Goal: Information Seeking & Learning: Learn about a topic

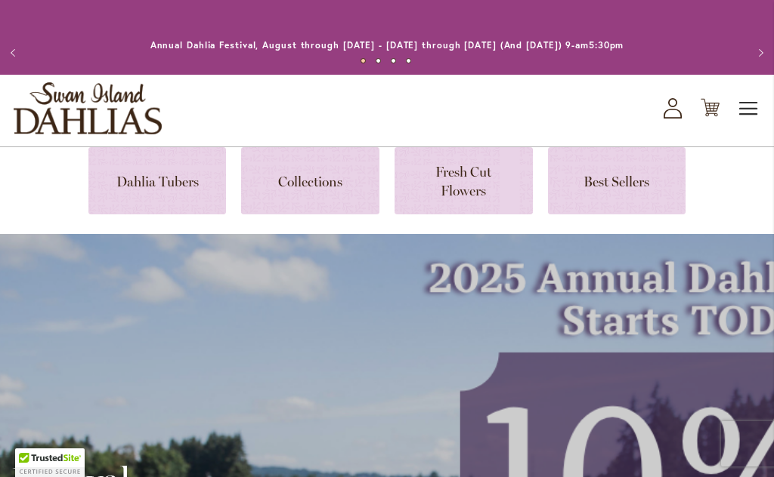
click at [743, 108] on span "Toggle Nav" at bounding box center [748, 109] width 23 height 30
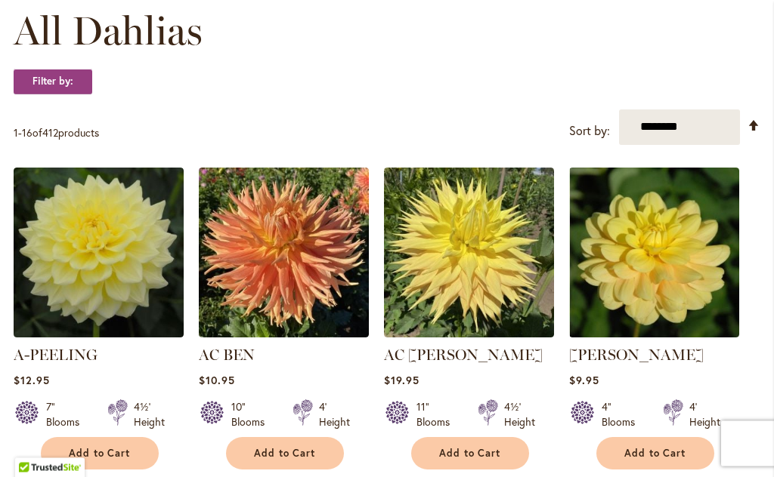
scroll to position [450, 0]
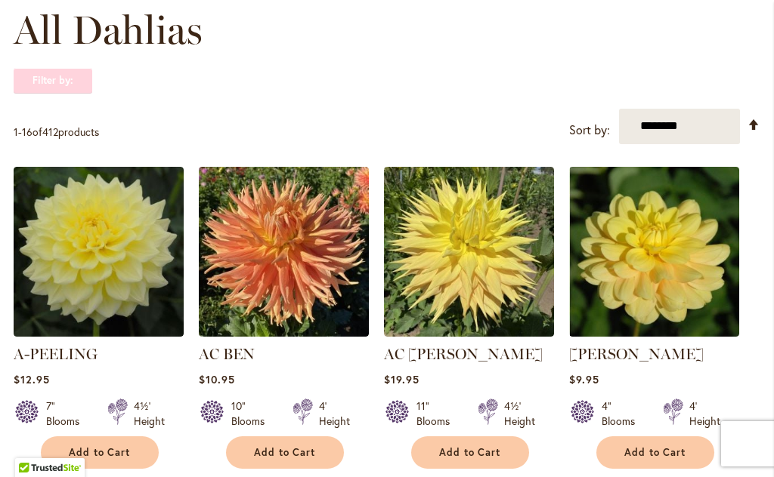
click at [70, 82] on strong "Filter by:" at bounding box center [53, 81] width 79 height 26
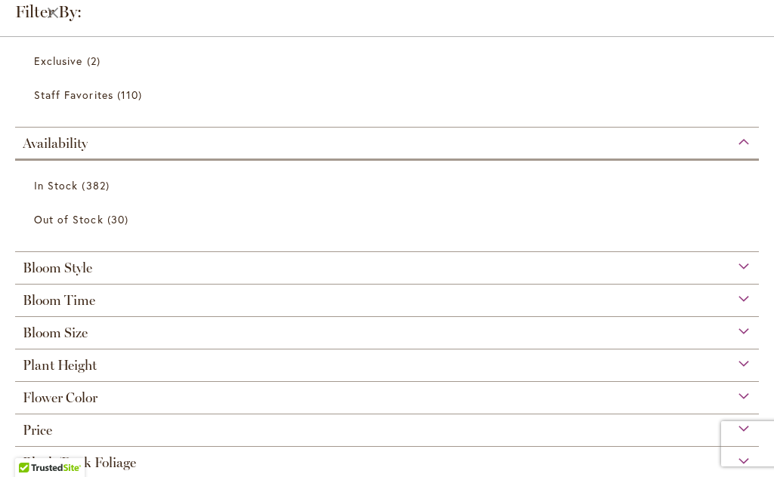
scroll to position [246, 0]
click at [142, 336] on div "Bloom Size" at bounding box center [386, 330] width 743 height 24
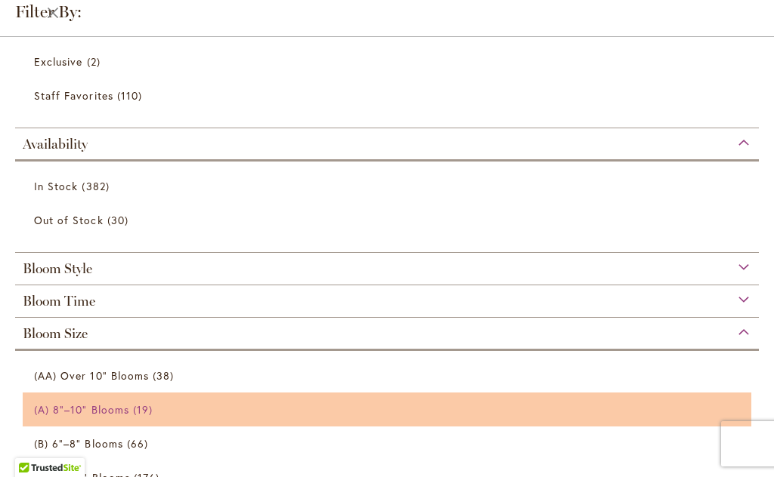
click at [127, 416] on span "(A) 8"–10" Blooms" at bounding box center [81, 410] width 95 height 14
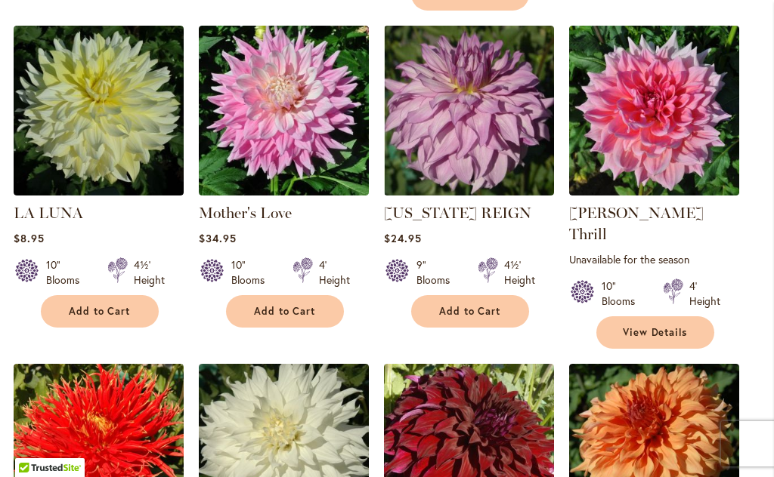
scroll to position [1148, 0]
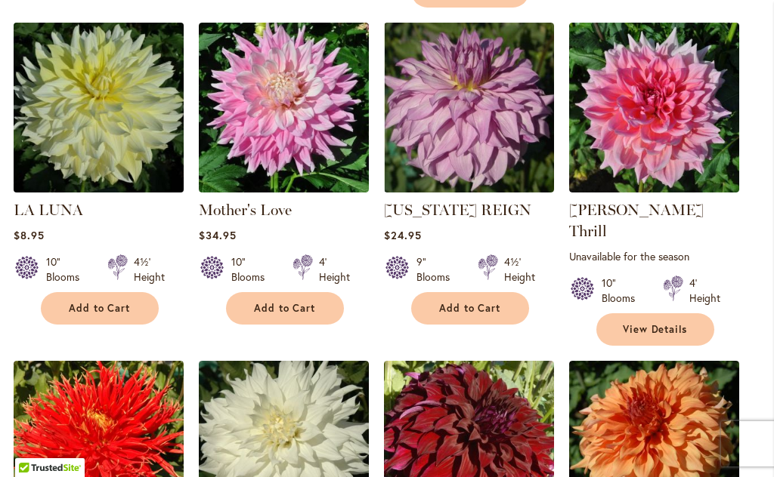
click at [119, 132] on img at bounding box center [98, 107] width 178 height 178
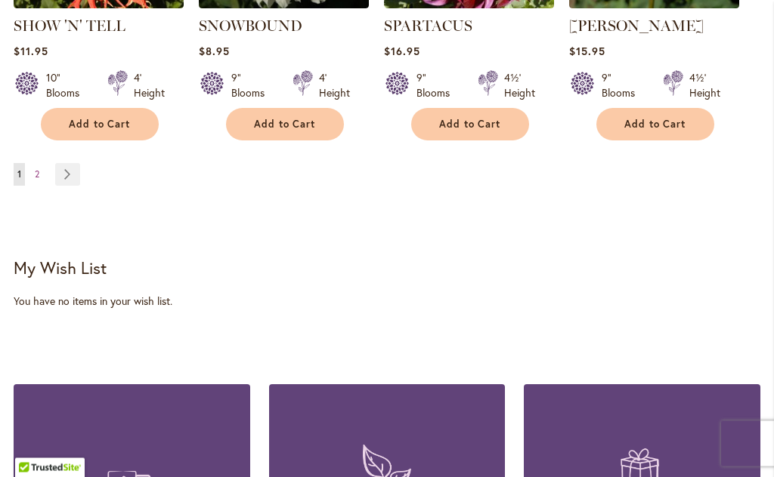
scroll to position [1676, 0]
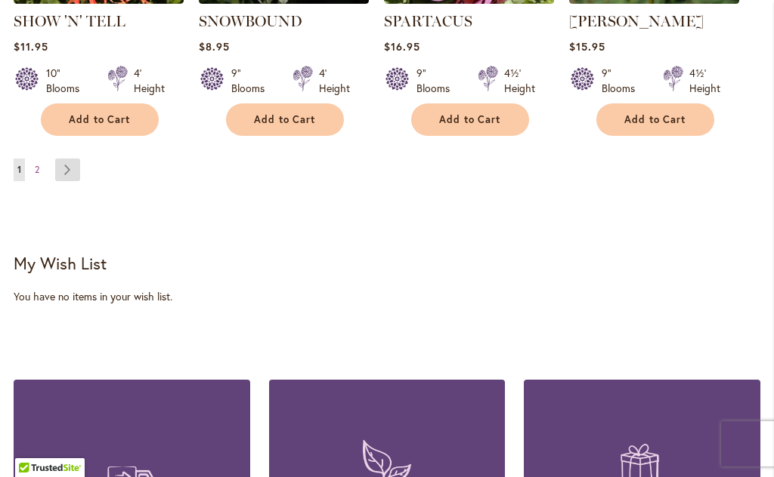
click at [72, 159] on link "Page Next" at bounding box center [67, 170] width 25 height 23
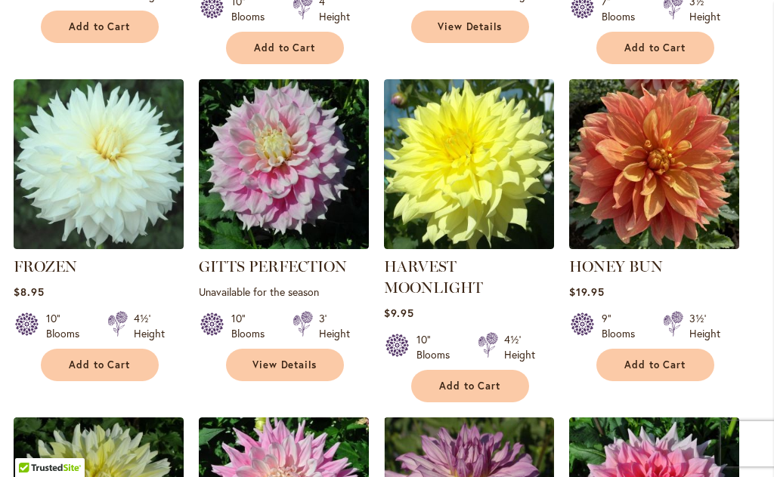
scroll to position [786, 0]
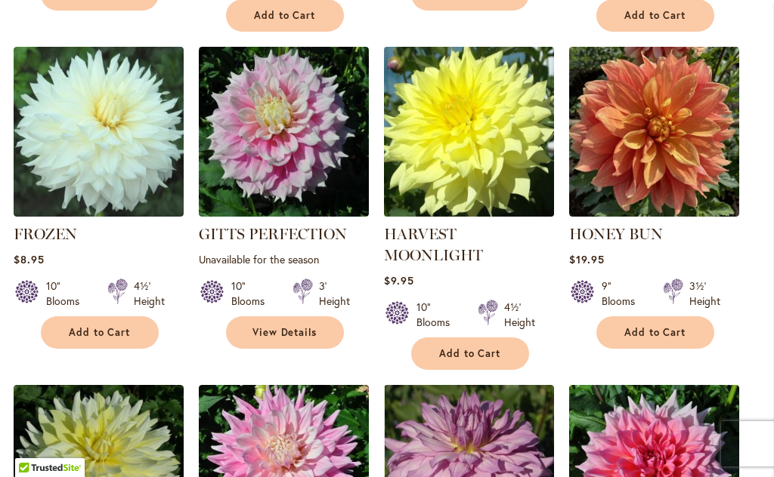
click at [496, 173] on img at bounding box center [468, 131] width 178 height 178
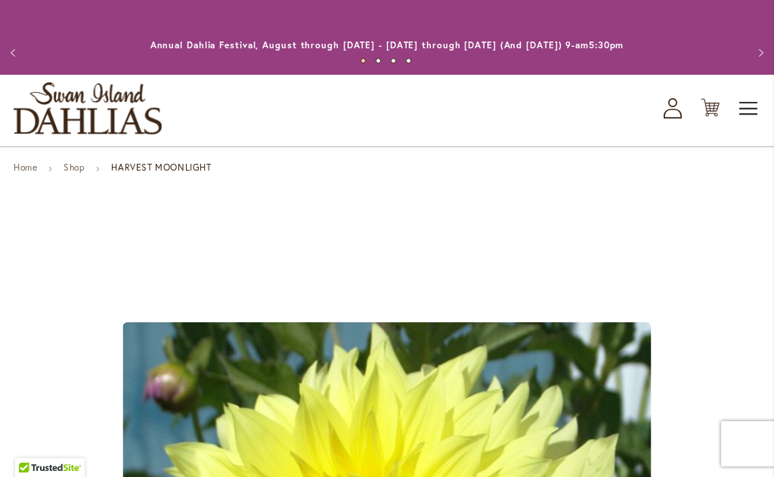
click at [752, 116] on span "Toggle Nav" at bounding box center [748, 109] width 23 height 30
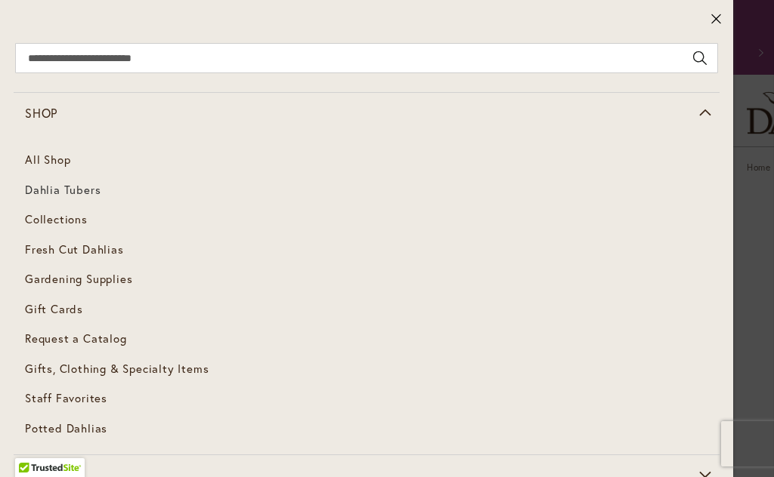
click at [95, 186] on span "Dahlia Tubers" at bounding box center [63, 189] width 76 height 15
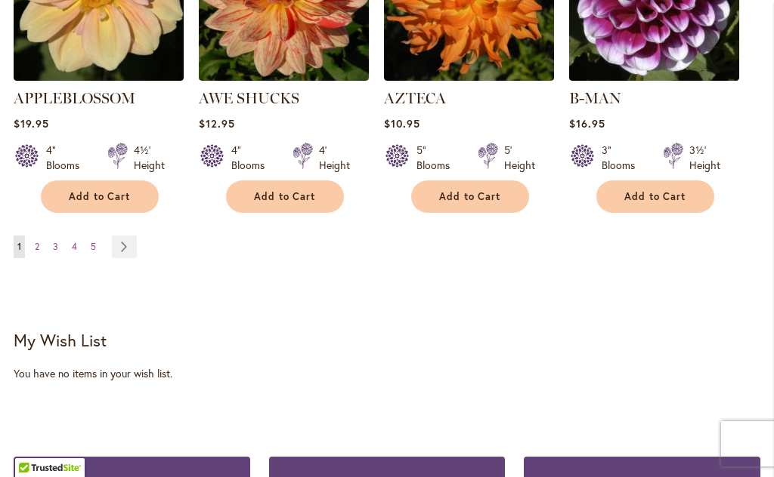
scroll to position [1676, 0]
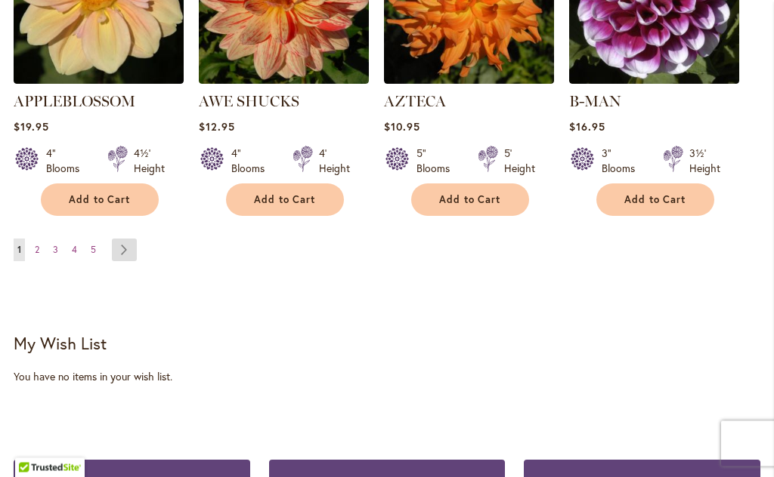
click at [135, 239] on link "Page Next" at bounding box center [124, 250] width 25 height 23
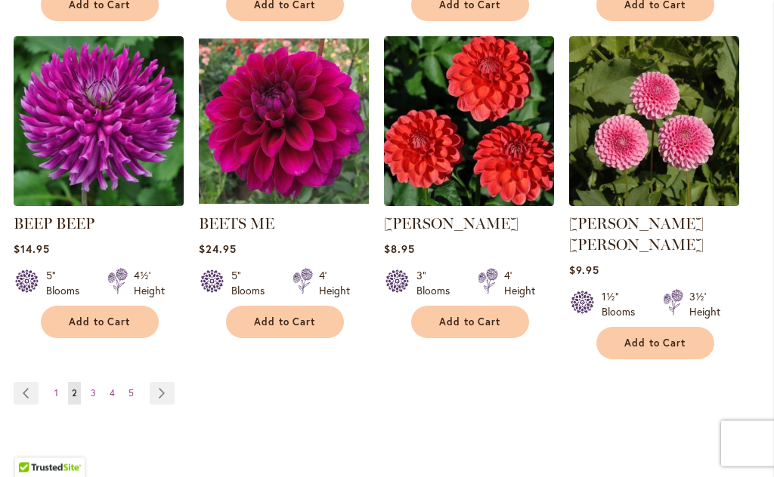
scroll to position [1534, 0]
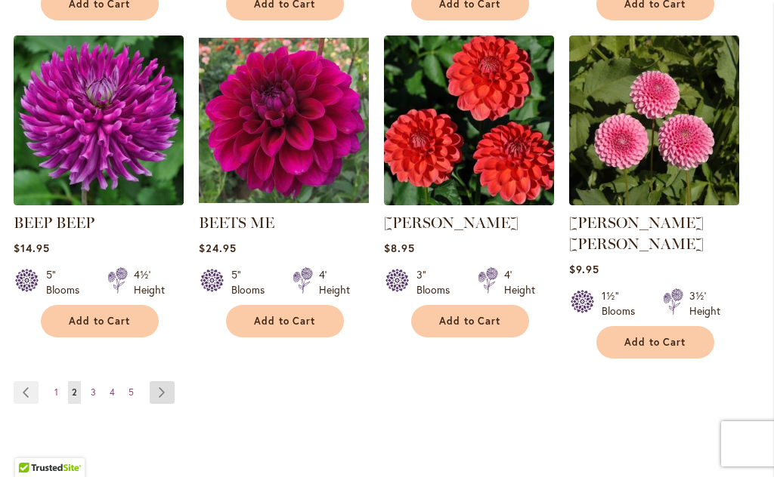
click at [168, 382] on link "Page Next" at bounding box center [162, 393] width 25 height 23
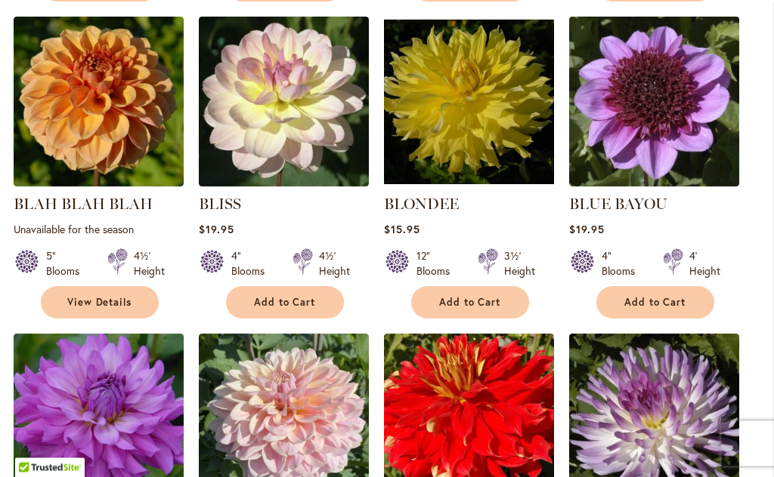
scroll to position [918, 0]
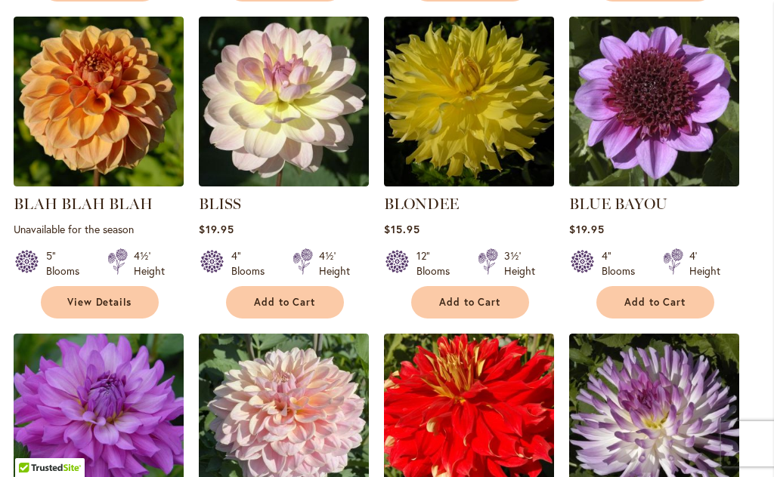
click at [468, 69] on img at bounding box center [468, 101] width 178 height 178
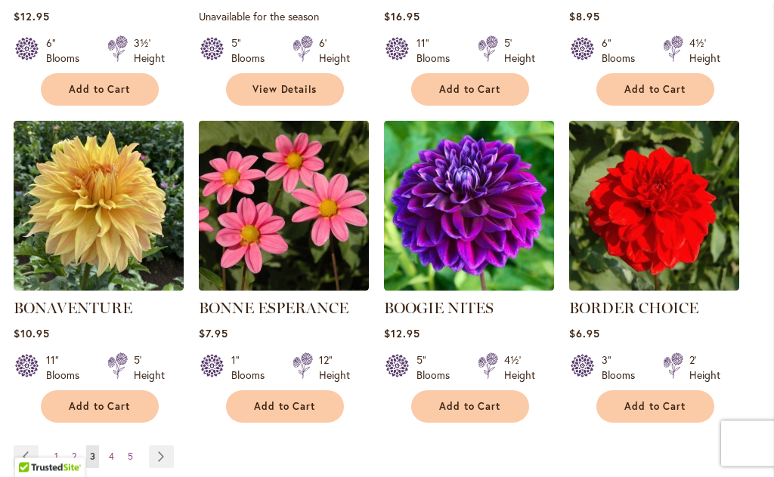
scroll to position [1449, 0]
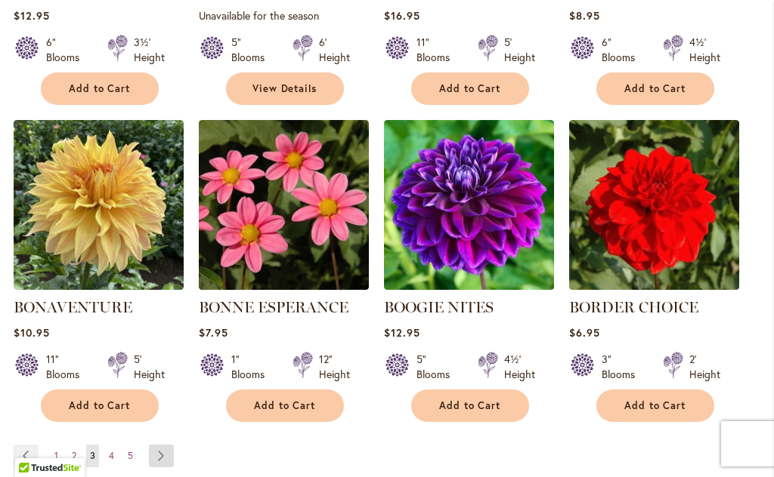
click at [167, 451] on link "Page Next" at bounding box center [161, 456] width 25 height 23
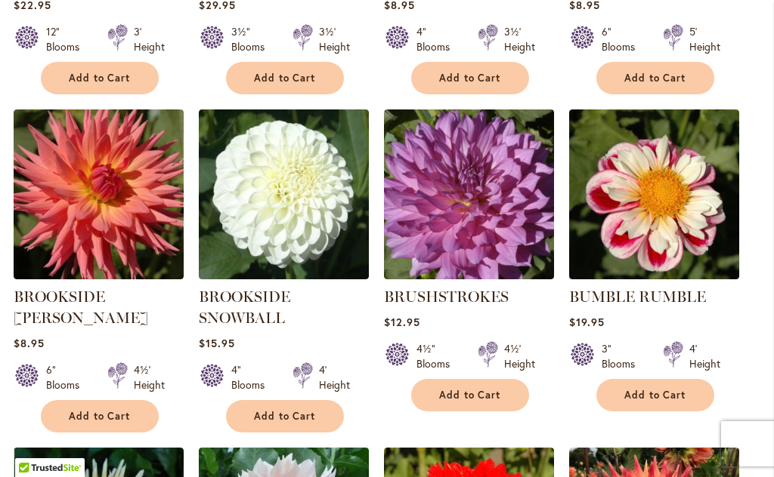
scroll to position [783, 0]
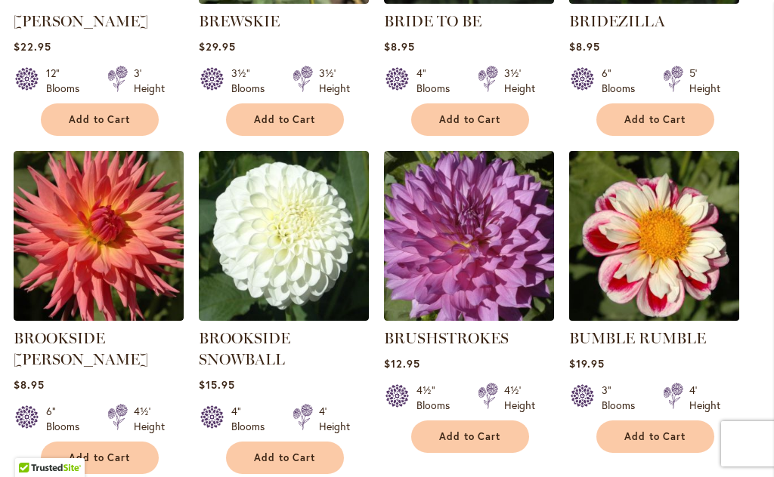
click at [695, 215] on img at bounding box center [653, 236] width 178 height 178
